Goal: Information Seeking & Learning: Check status

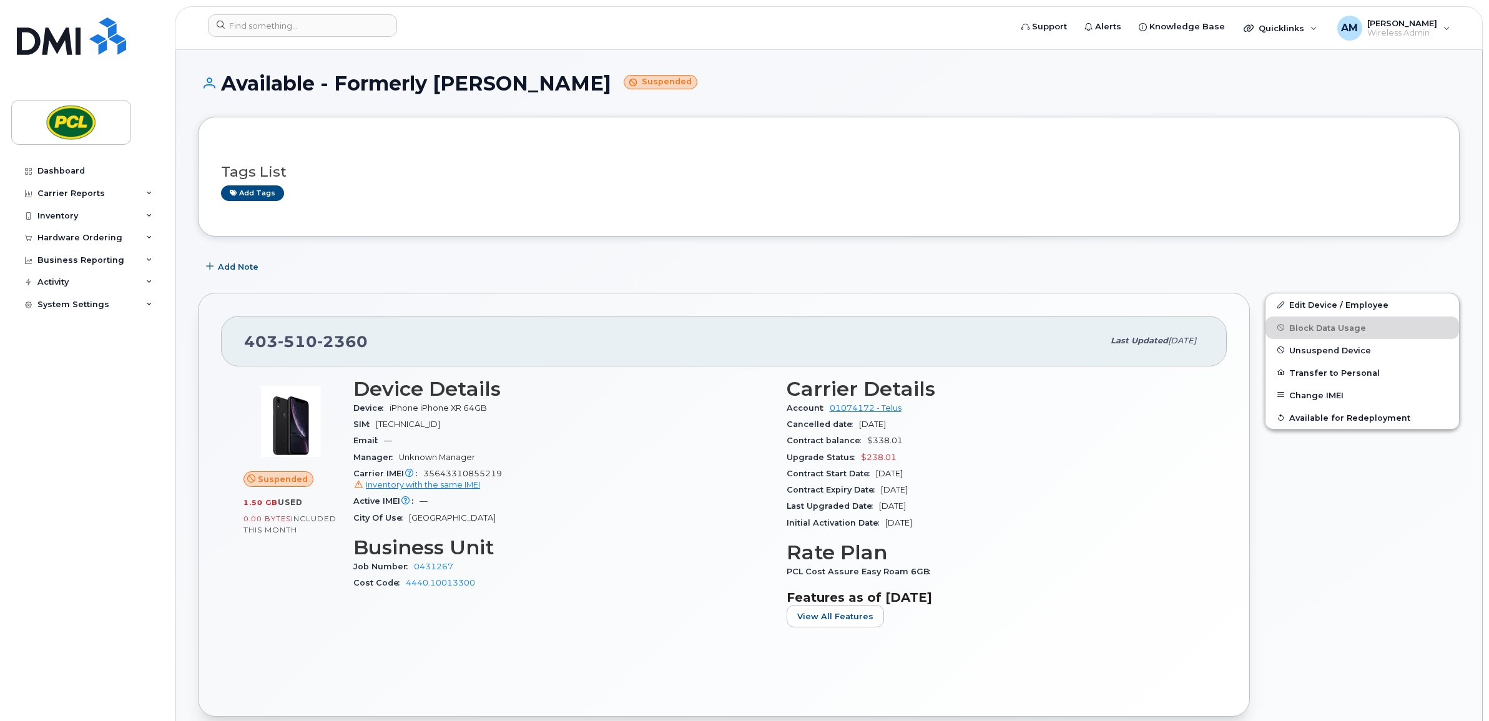
click at [706, 320] on div "[PHONE_NUMBER] Last updated [DATE]" at bounding box center [724, 341] width 1006 height 50
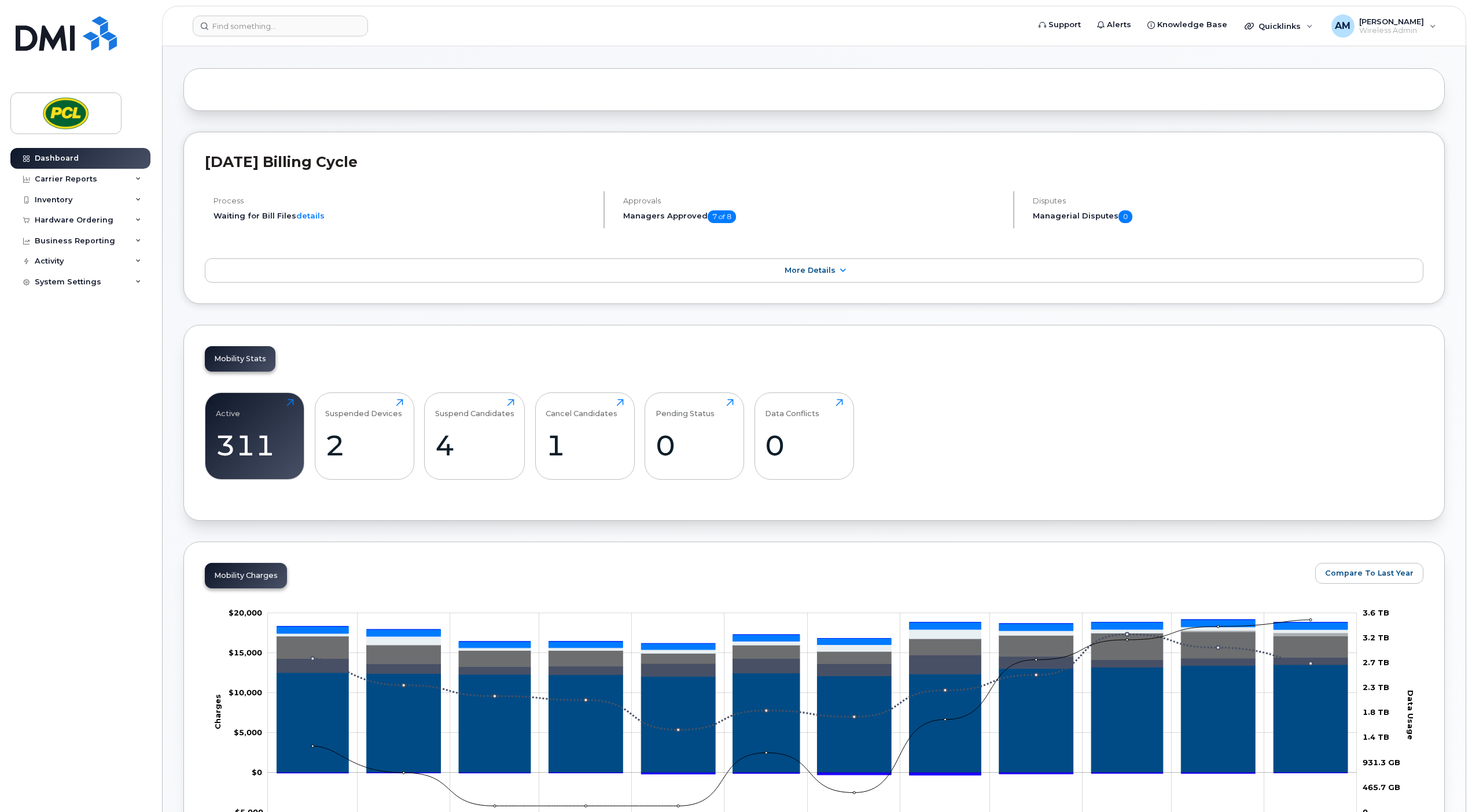
scroll to position [36, 0]
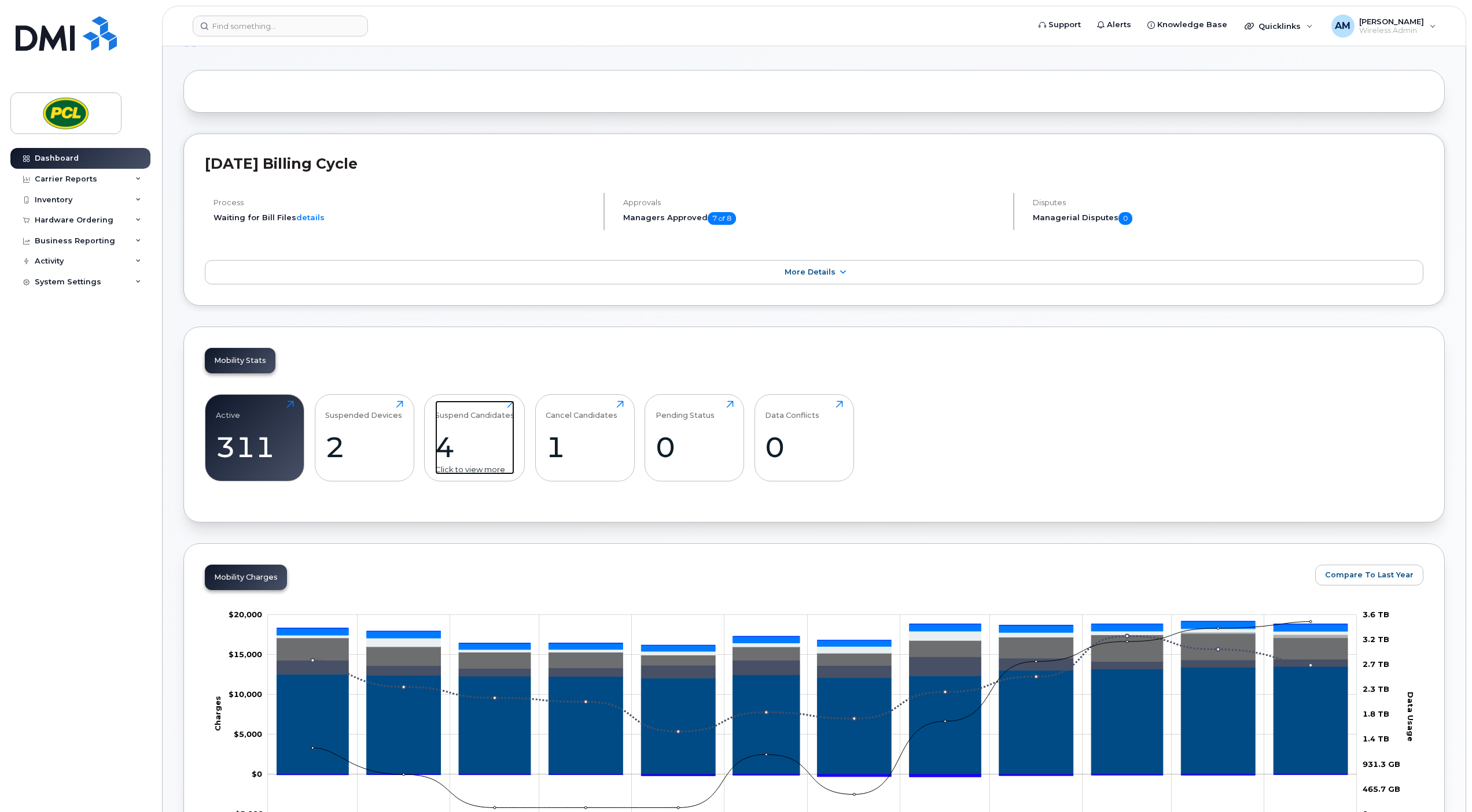
click at [472, 453] on div "4" at bounding box center [475, 447] width 80 height 34
click at [464, 418] on div "Suspend Candidates" at bounding box center [475, 410] width 80 height 19
click at [509, 406] on div "Suspend Candidates" at bounding box center [475, 410] width 80 height 19
click at [459, 473] on div "Click to view more" at bounding box center [475, 469] width 80 height 11
click at [460, 456] on div "4" at bounding box center [475, 447] width 80 height 34
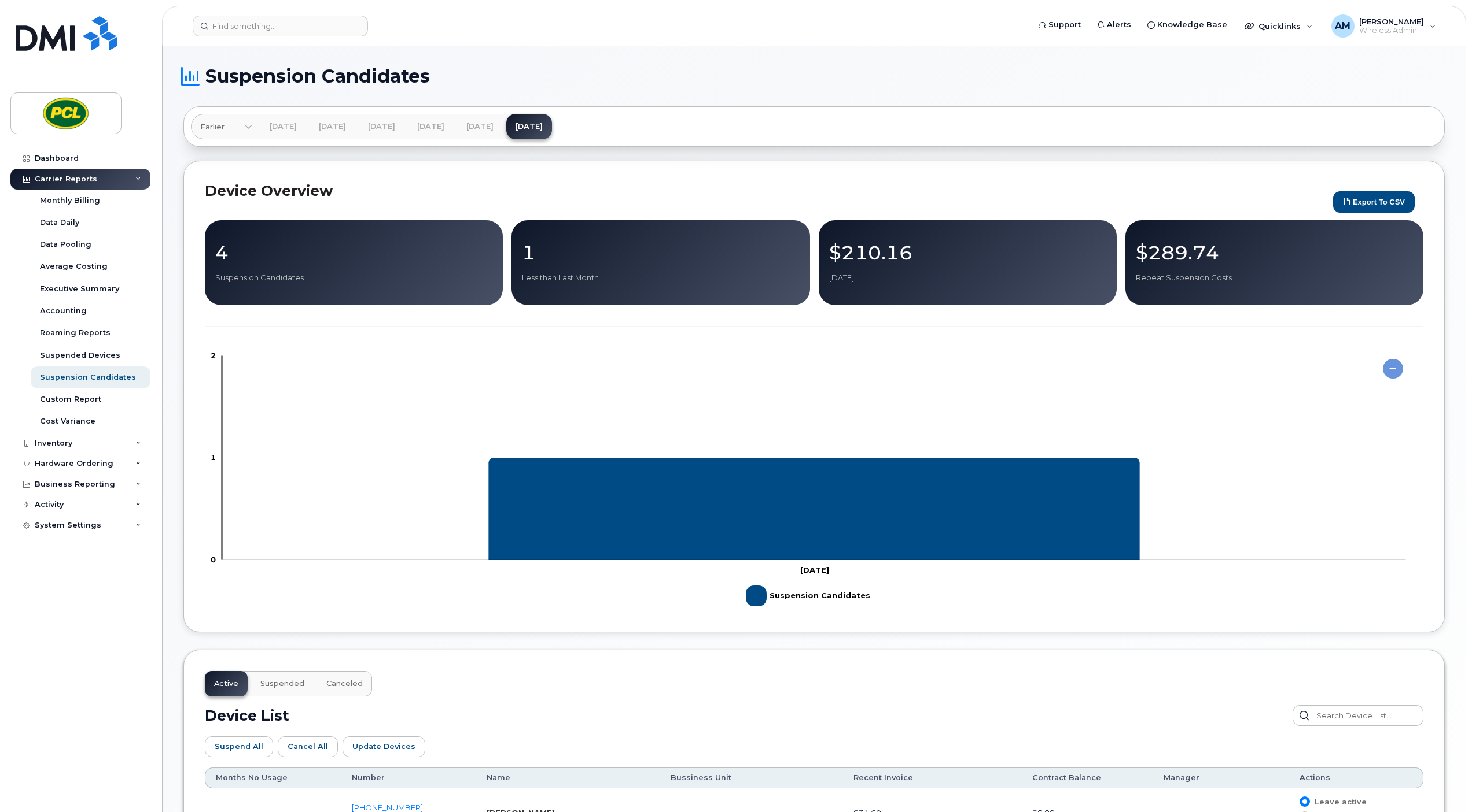
click at [749, 606] on rect "Legend" at bounding box center [805, 596] width 120 height 30
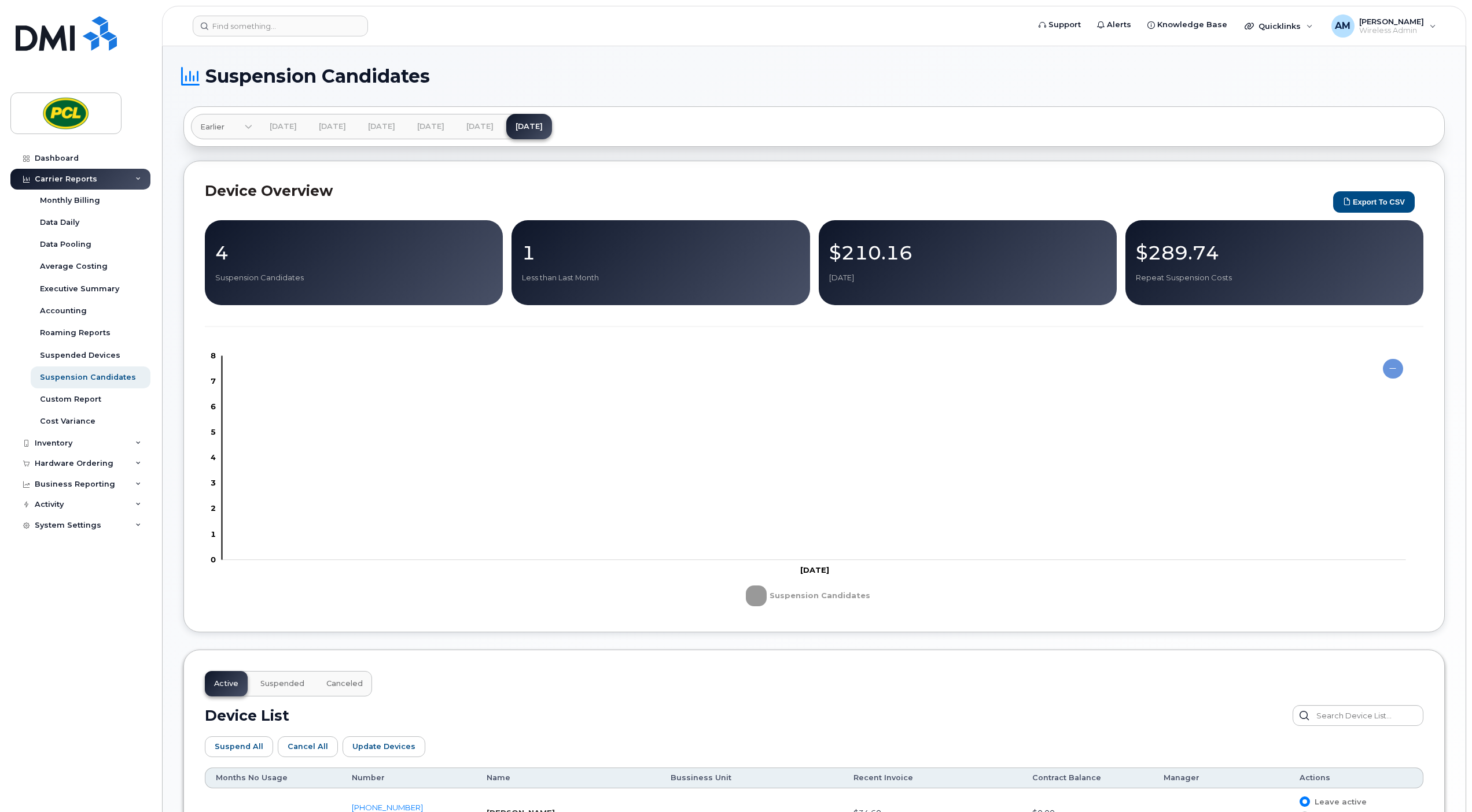
click at [749, 610] on rect "Legend" at bounding box center [805, 596] width 120 height 30
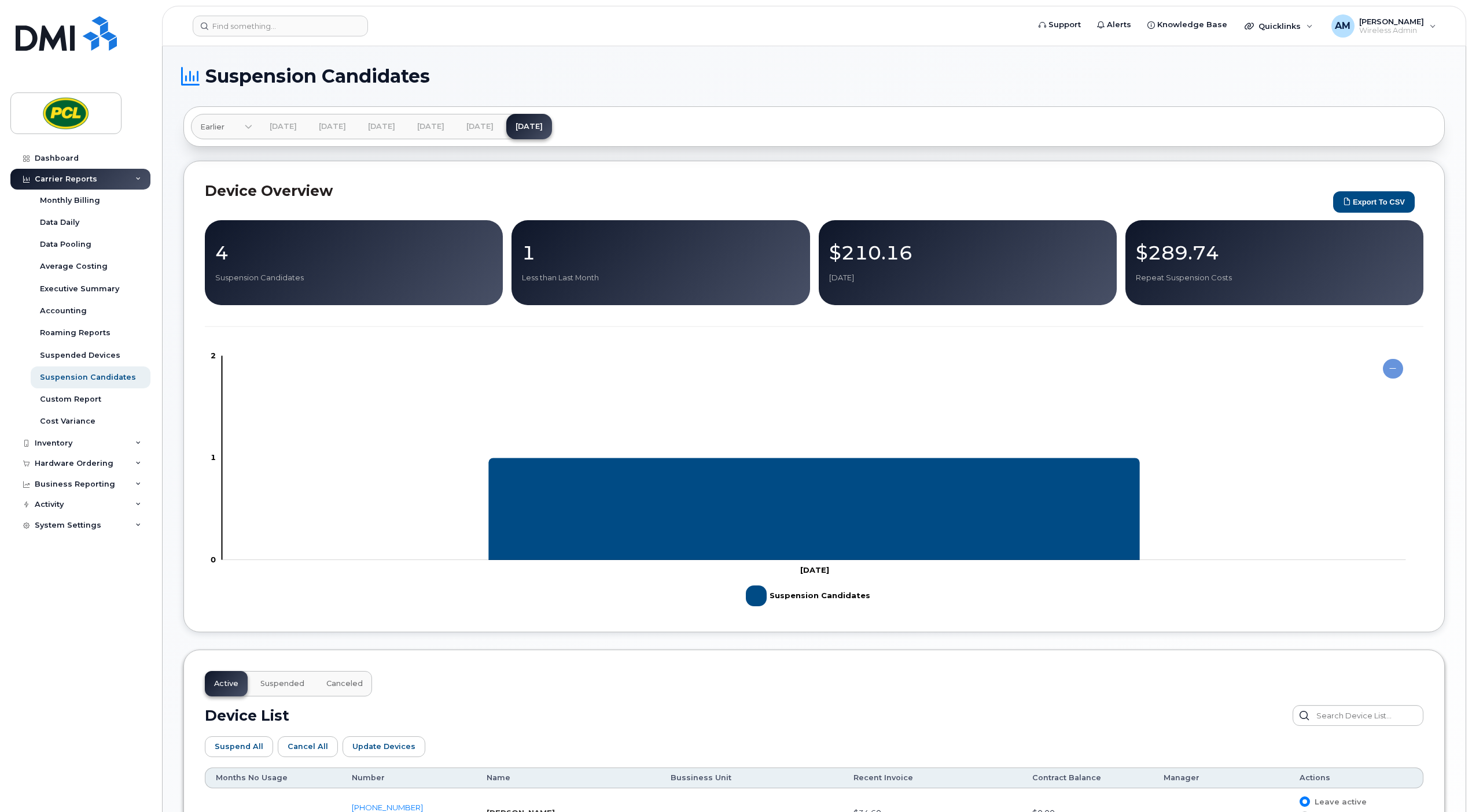
click at [753, 607] on rect "Legend" at bounding box center [805, 596] width 120 height 30
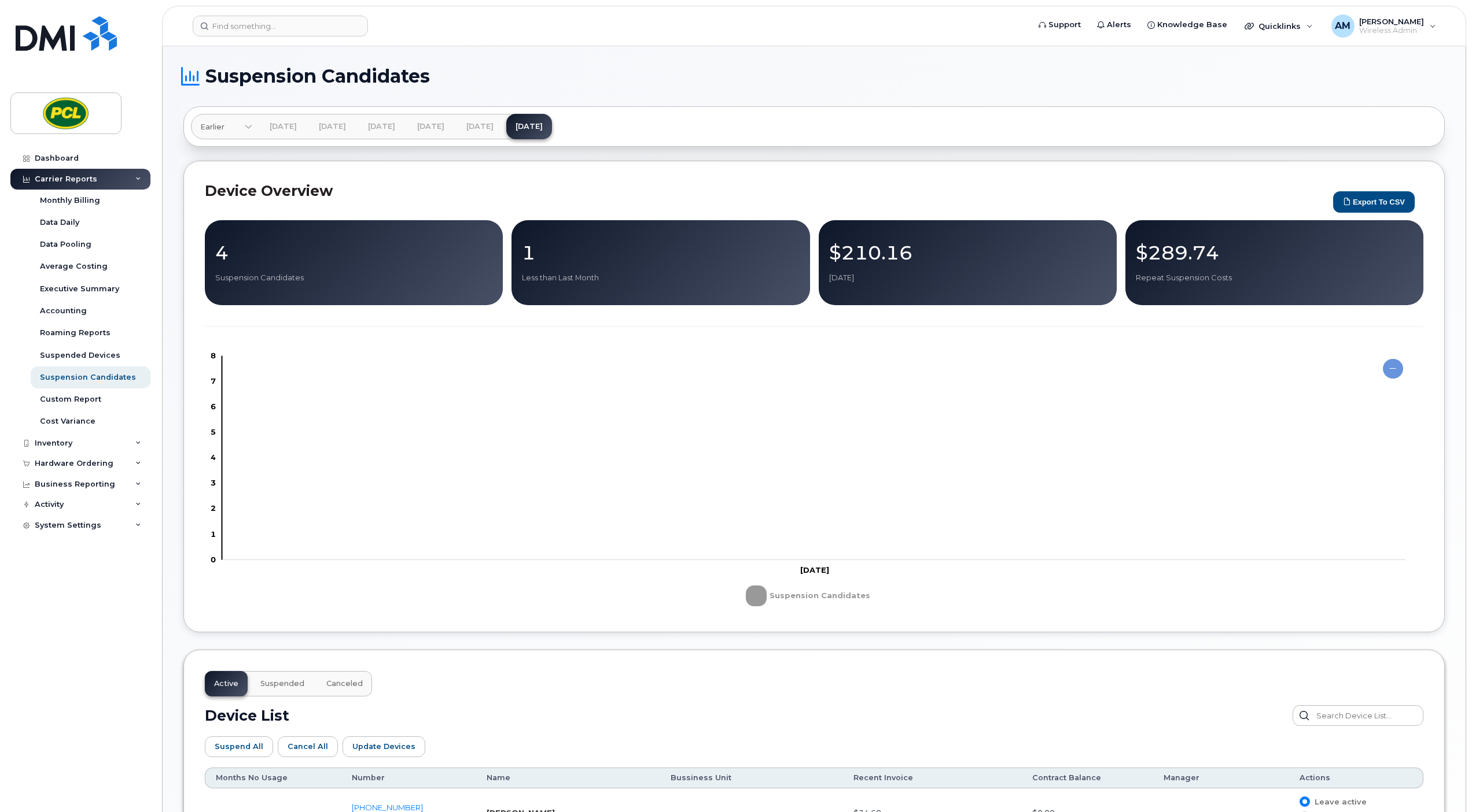
click at [1035, 390] on rect "Chart" at bounding box center [814, 458] width 1184 height 204
